Goal: Information Seeking & Learning: Find specific fact

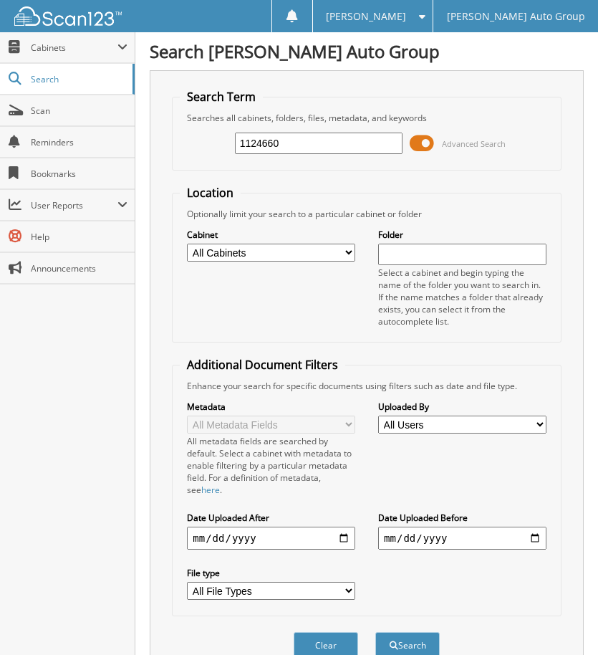
type input "1124660"
click at [375, 632] on button "Search" at bounding box center [407, 645] width 64 height 26
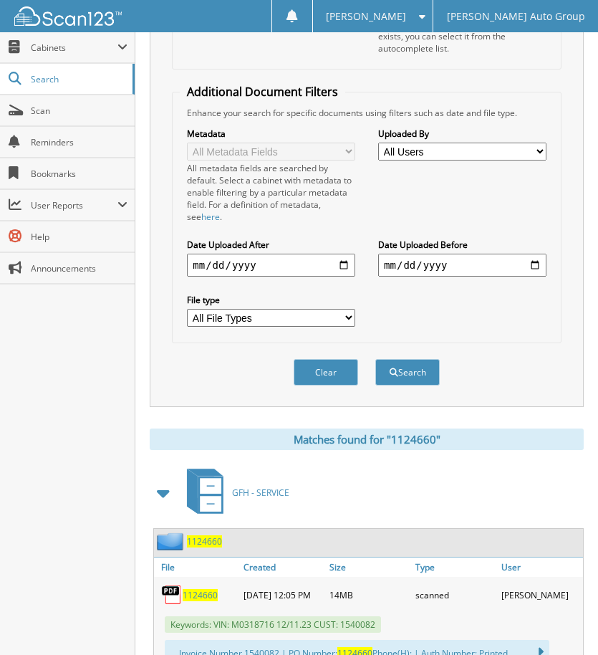
scroll to position [573, 0]
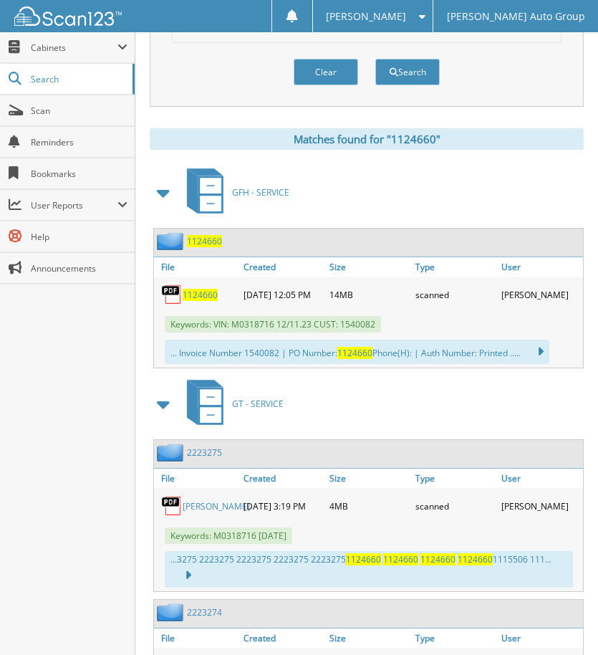
click at [211, 240] on span "1124660" at bounding box center [204, 241] width 35 height 12
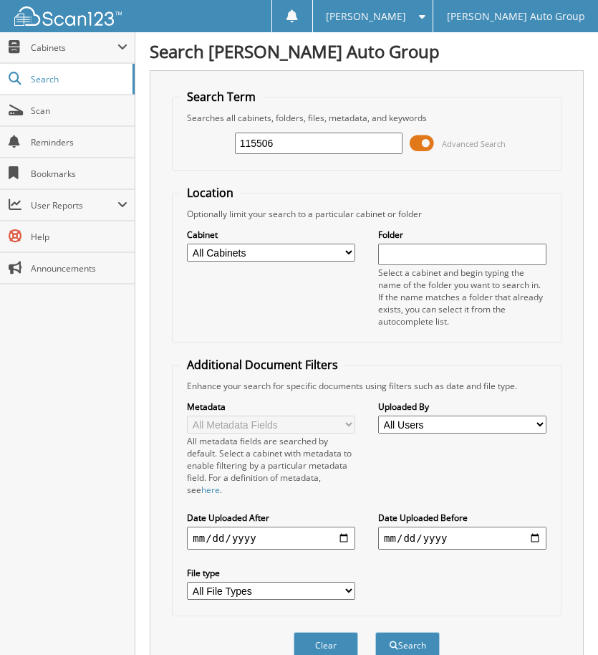
type input "115506"
click at [375, 632] on button "Search" at bounding box center [407, 645] width 64 height 26
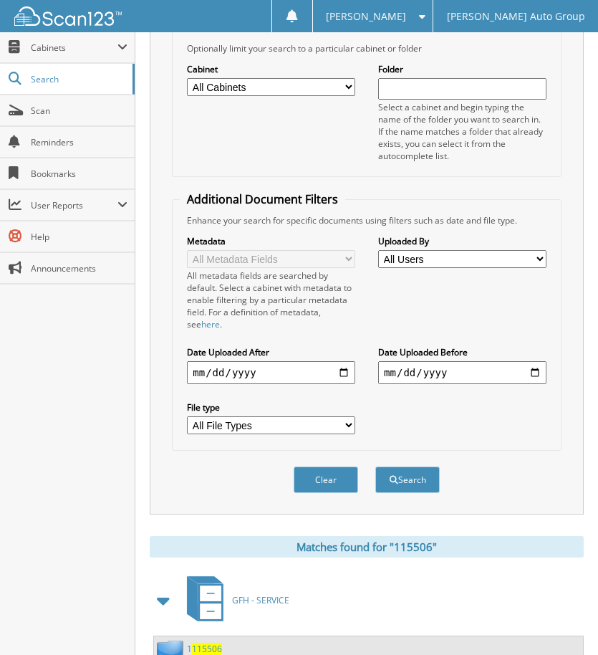
scroll to position [644, 0]
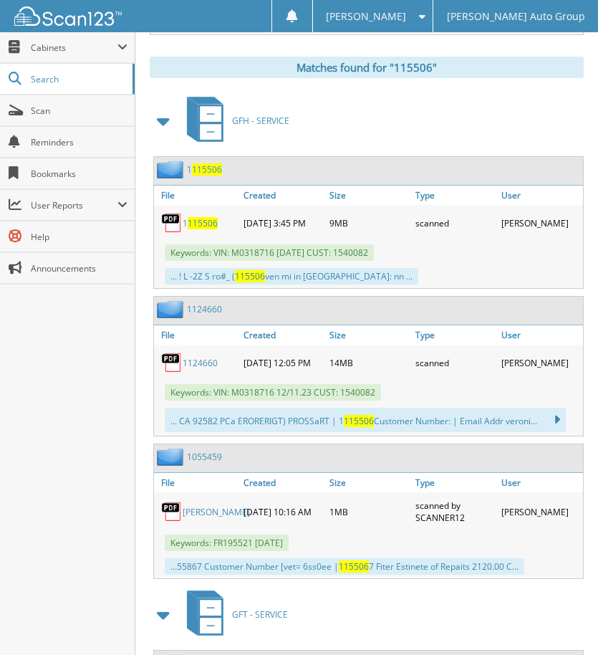
click at [203, 168] on span "115506" at bounding box center [207, 169] width 30 height 12
